Goal: Consume media (video, audio)

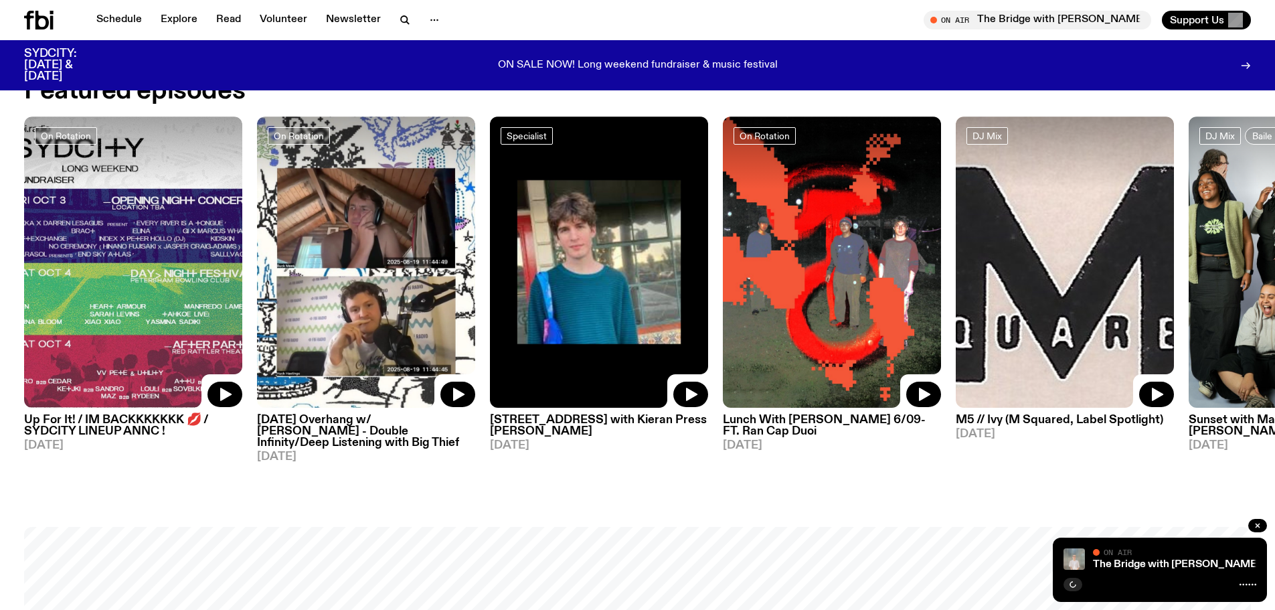
scroll to position [795, 0]
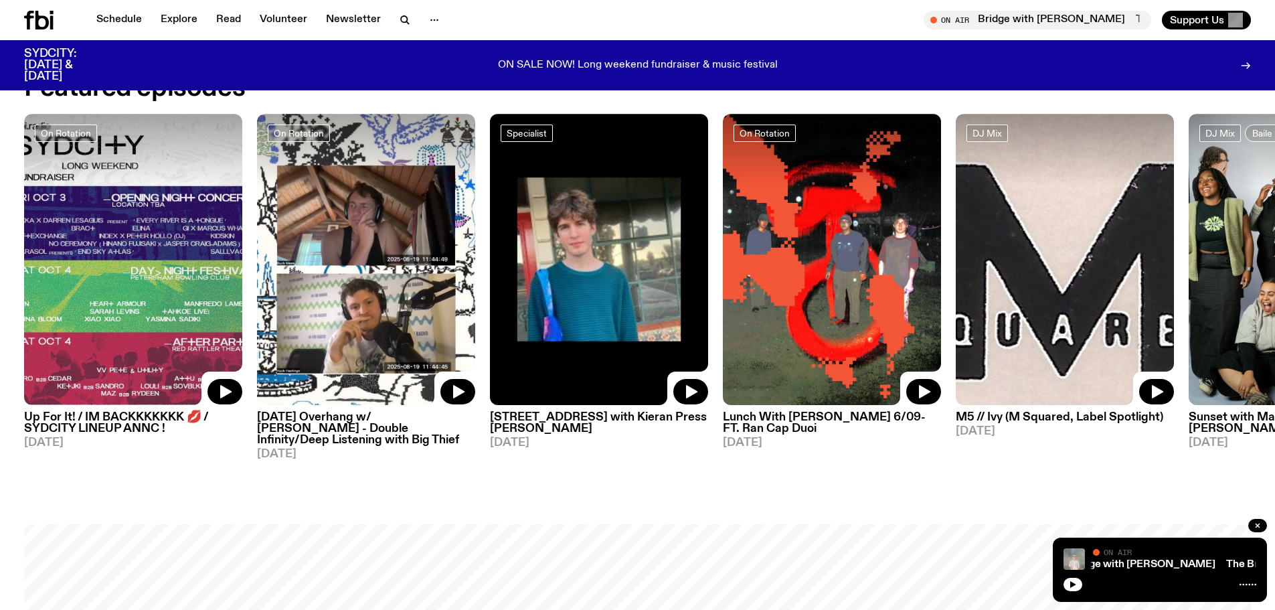
click at [612, 267] on img at bounding box center [599, 259] width 218 height 291
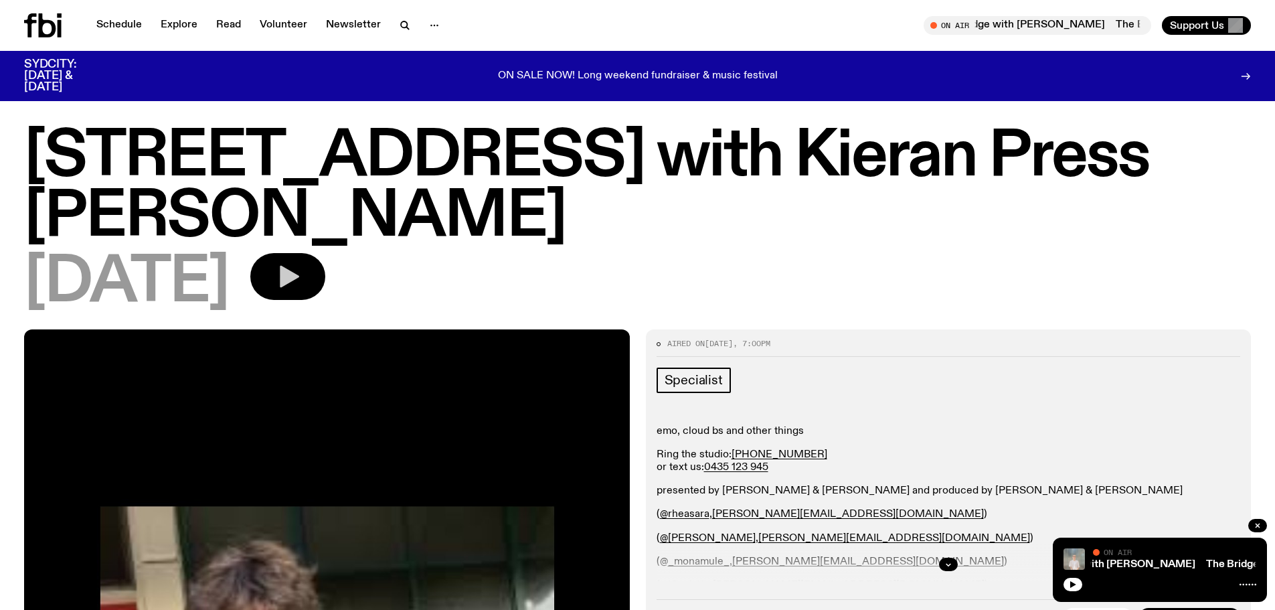
click at [301, 280] on icon "button" at bounding box center [287, 276] width 27 height 27
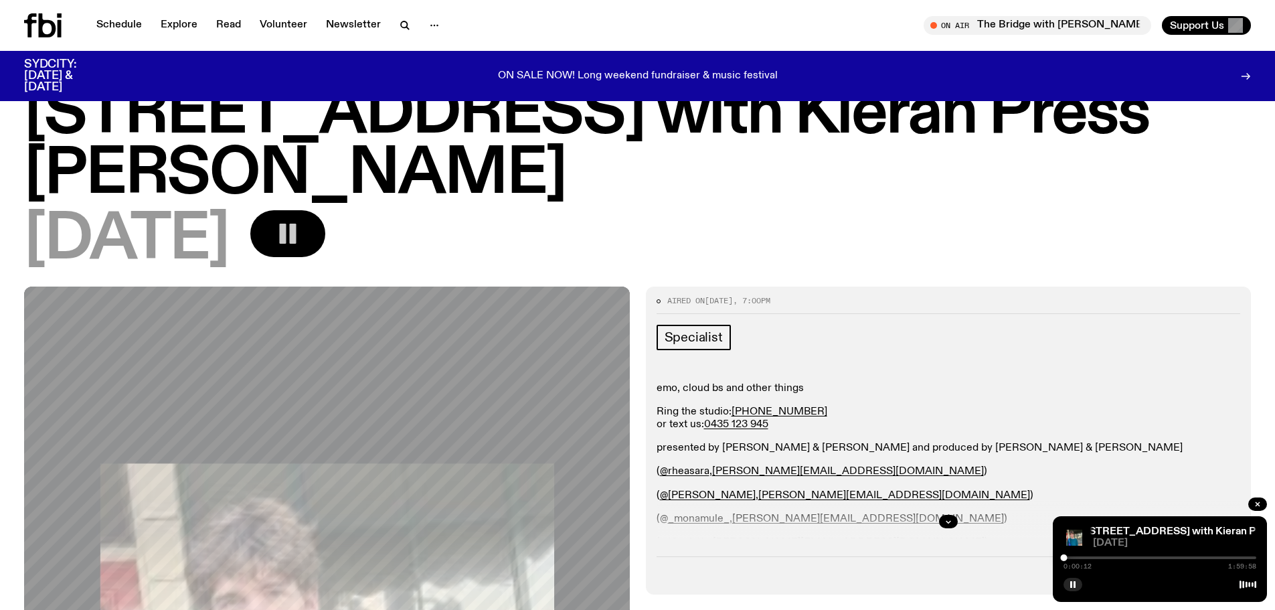
scroll to position [67, 0]
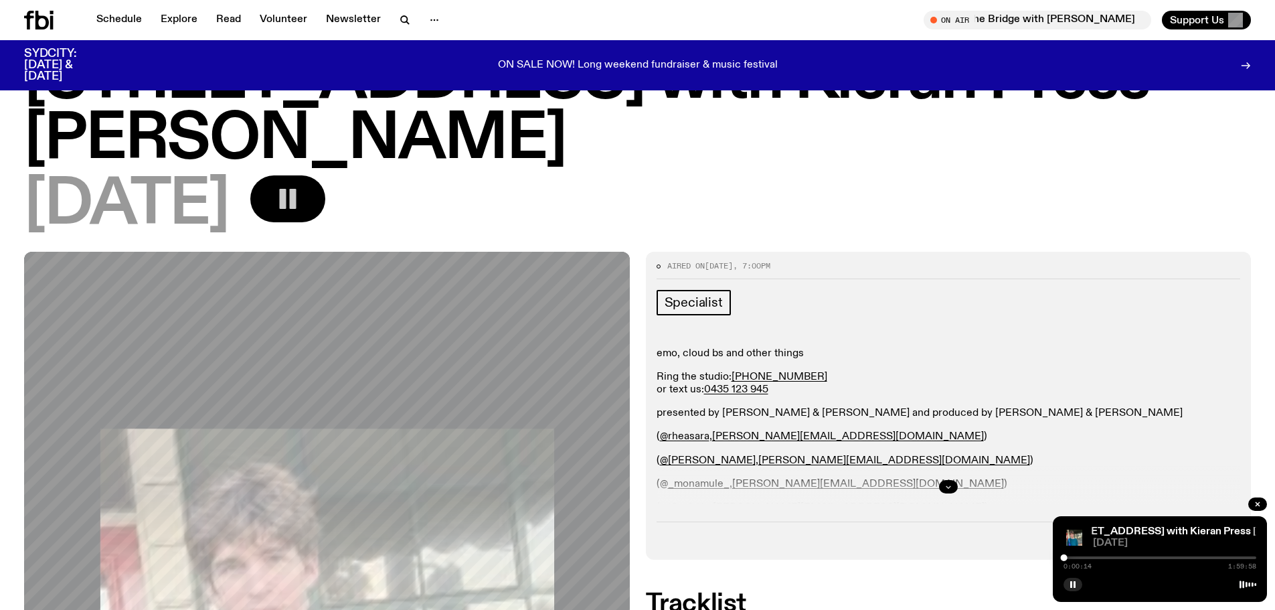
click at [955, 485] on button "button" at bounding box center [948, 486] width 19 height 13
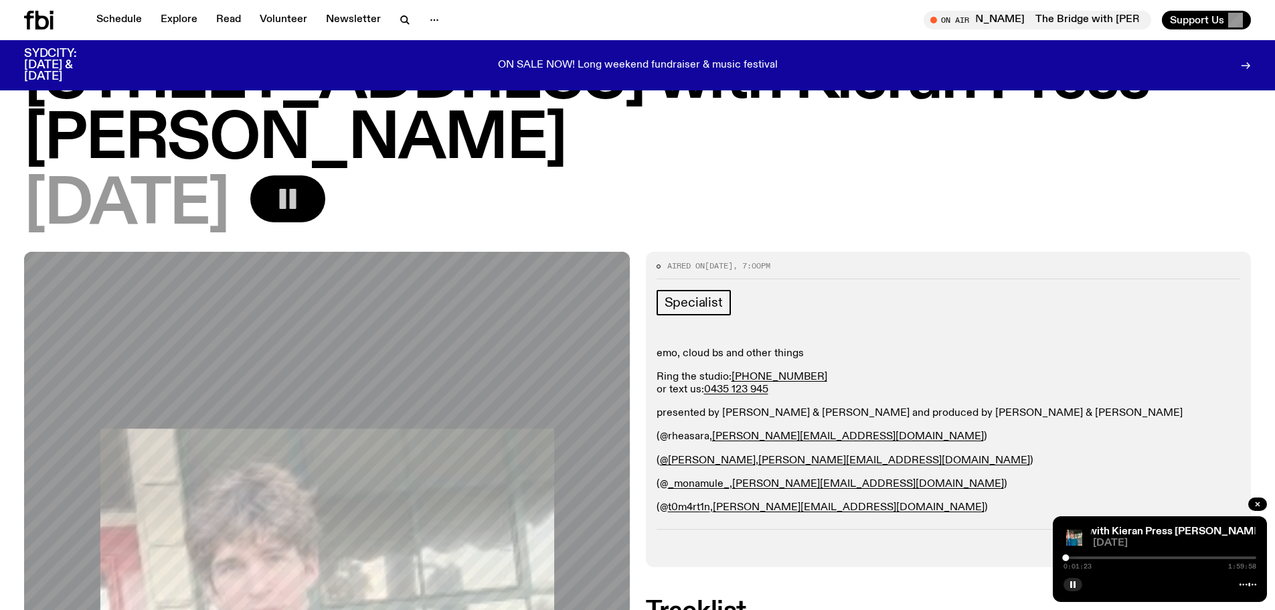
click at [679, 438] on link "@rheasara" at bounding box center [685, 436] width 50 height 11
click at [684, 485] on link "_monamule_" at bounding box center [699, 484] width 62 height 11
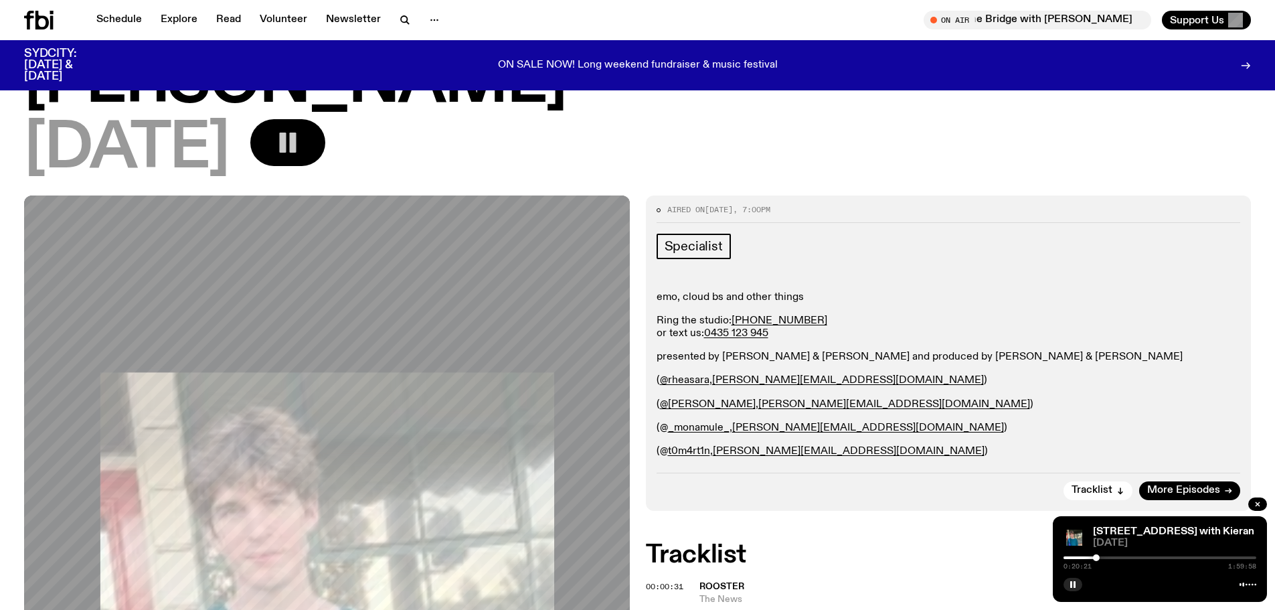
scroll to position [201, 0]
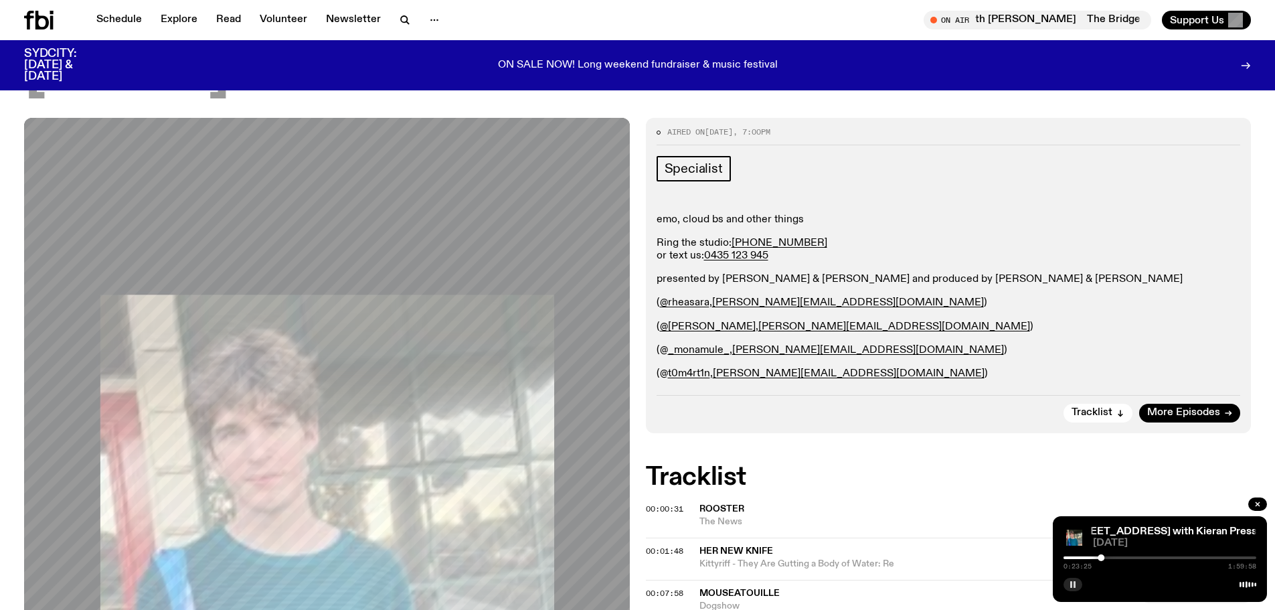
click at [1072, 580] on icon "button" at bounding box center [1073, 584] width 8 height 8
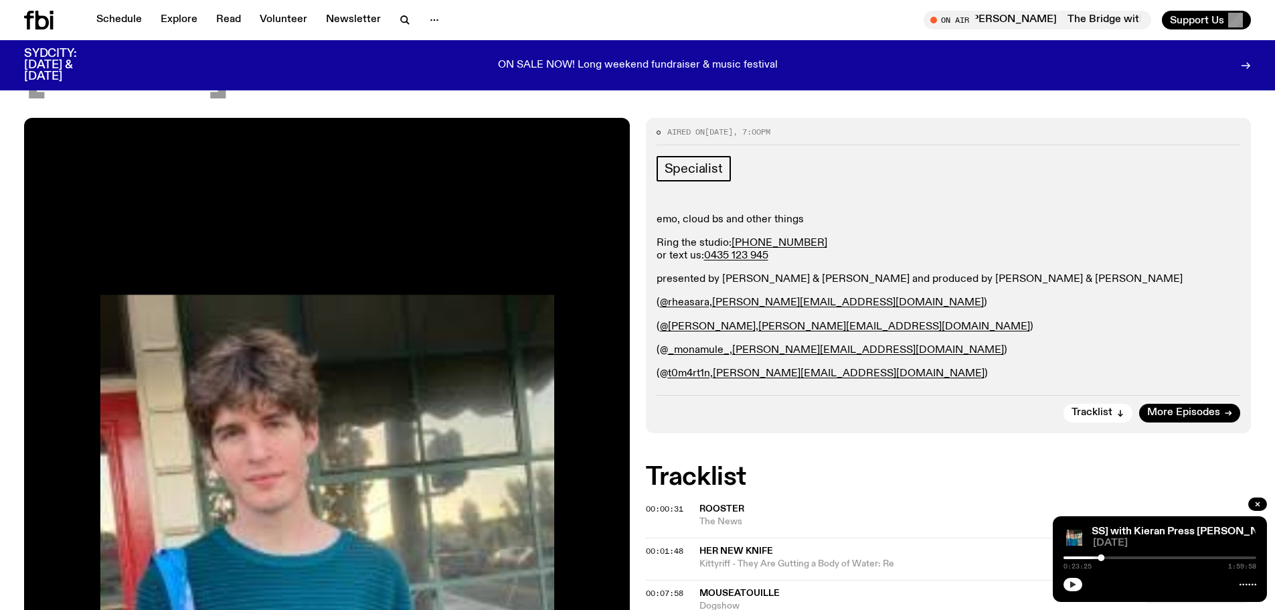
click at [1072, 581] on icon "button" at bounding box center [1073, 584] width 8 height 8
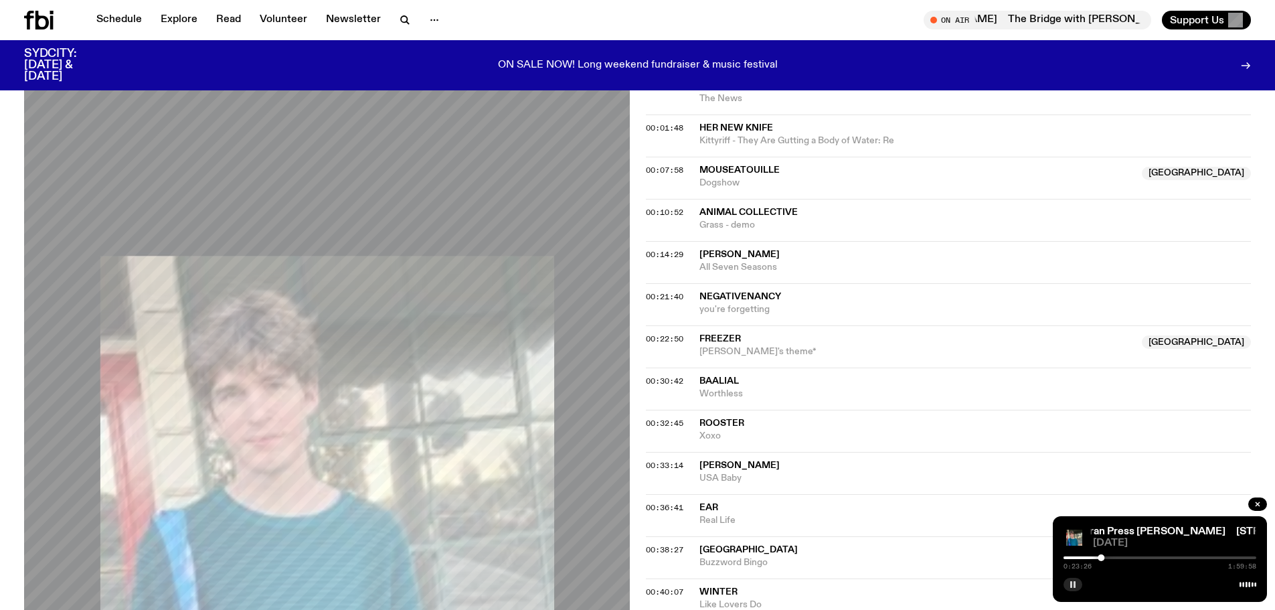
scroll to position [603, 0]
